Goal: Task Accomplishment & Management: Use online tool/utility

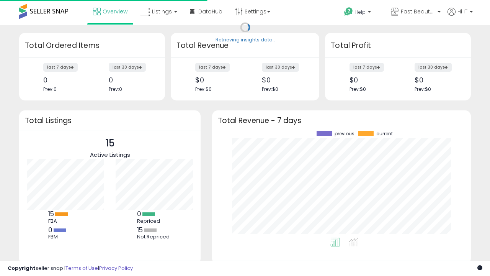
scroll to position [107, 244]
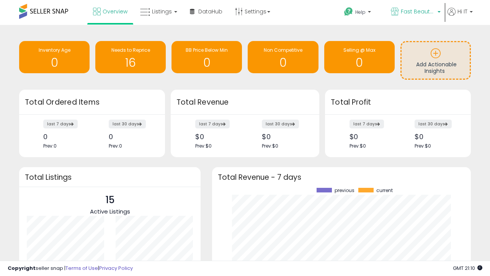
click at [415, 12] on span "Fast Beauty ([GEOGRAPHIC_DATA])" at bounding box center [418, 12] width 34 height 8
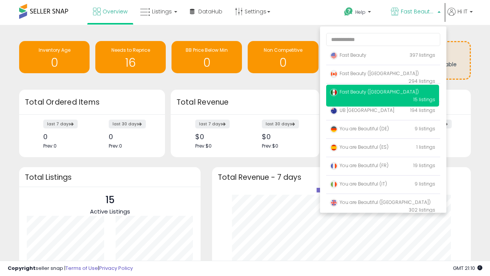
click at [383, 93] on span "Fast Beauty ([GEOGRAPHIC_DATA])" at bounding box center [374, 92] width 89 height 7
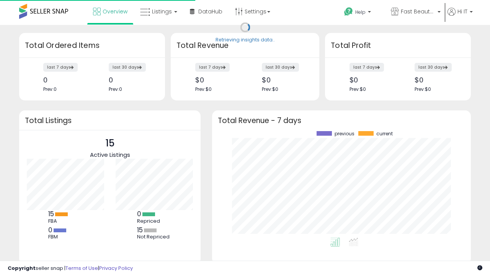
scroll to position [107, 244]
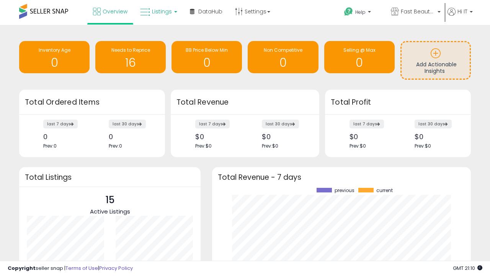
click at [158, 11] on span "Listings" at bounding box center [162, 12] width 20 height 8
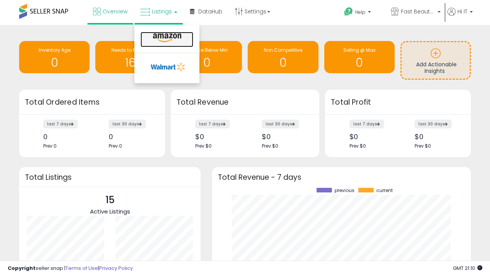
click at [166, 38] on icon at bounding box center [167, 38] width 33 height 10
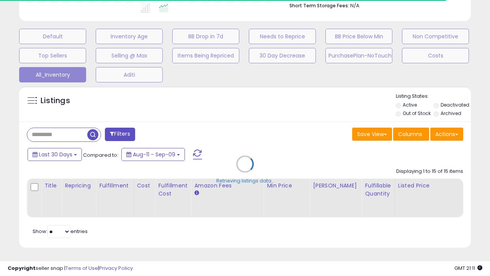
scroll to position [0, 6]
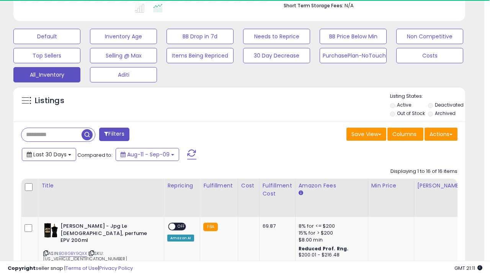
click at [49, 154] on span "Last 30 Days" at bounding box center [49, 155] width 33 height 8
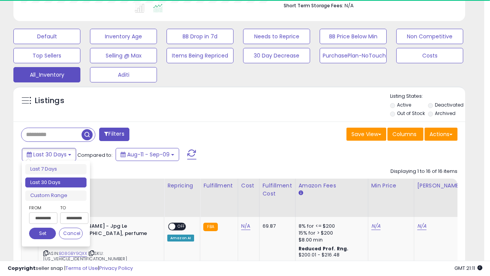
click at [56, 182] on li "Last 30 Days" at bounding box center [55, 182] width 61 height 10
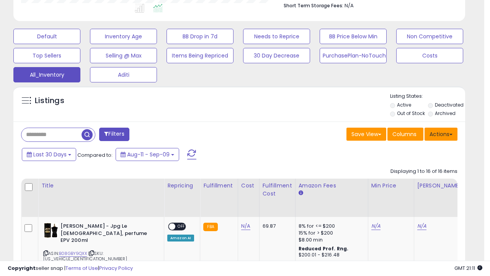
click at [441, 133] on button "Actions" at bounding box center [441, 134] width 33 height 13
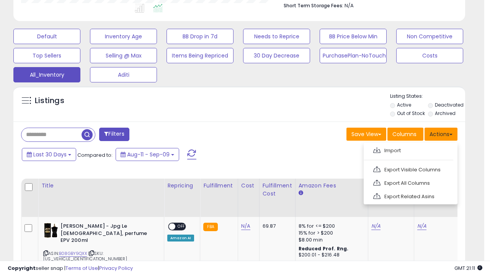
scroll to position [157, 261]
click at [410, 182] on link "Export All Columns" at bounding box center [410, 183] width 84 height 12
